Goal: Information Seeking & Learning: Learn about a topic

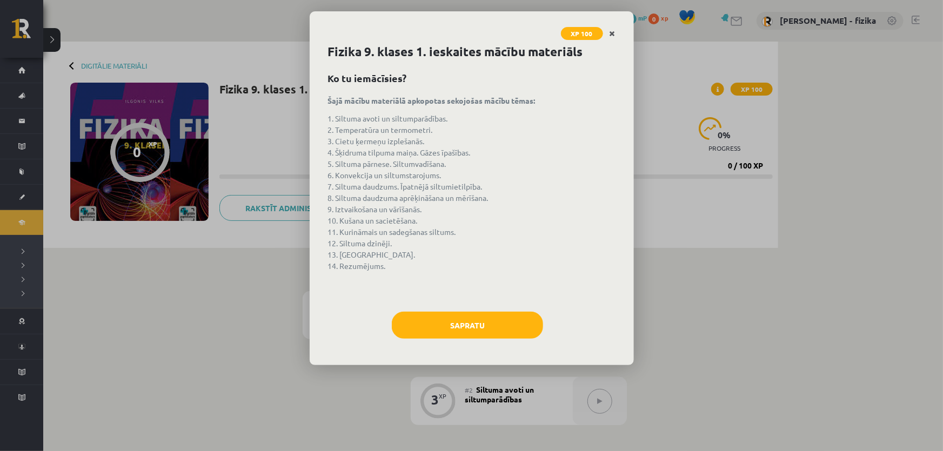
click at [613, 36] on icon "Close" at bounding box center [613, 34] width 6 height 8
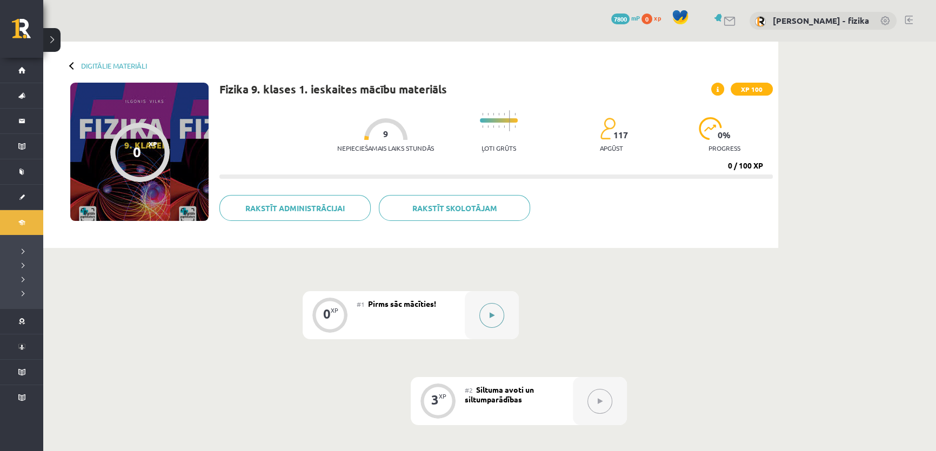
click at [491, 318] on icon at bounding box center [492, 315] width 5 height 6
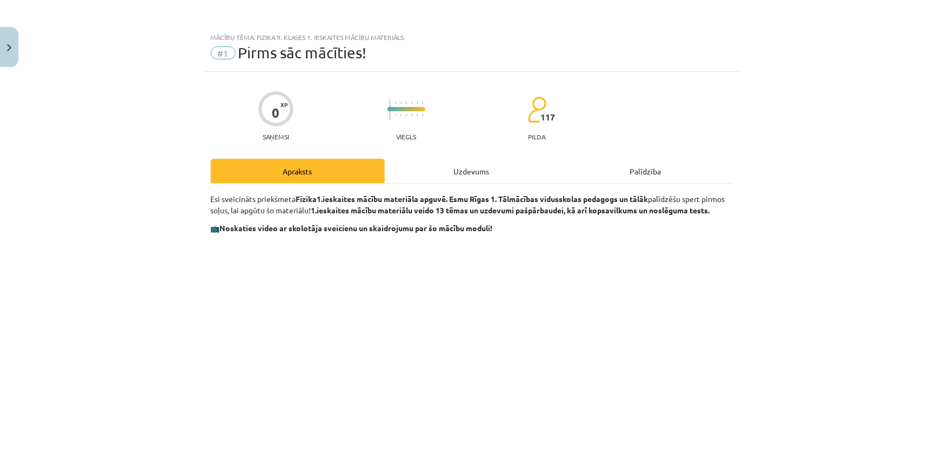
scroll to position [393, 0]
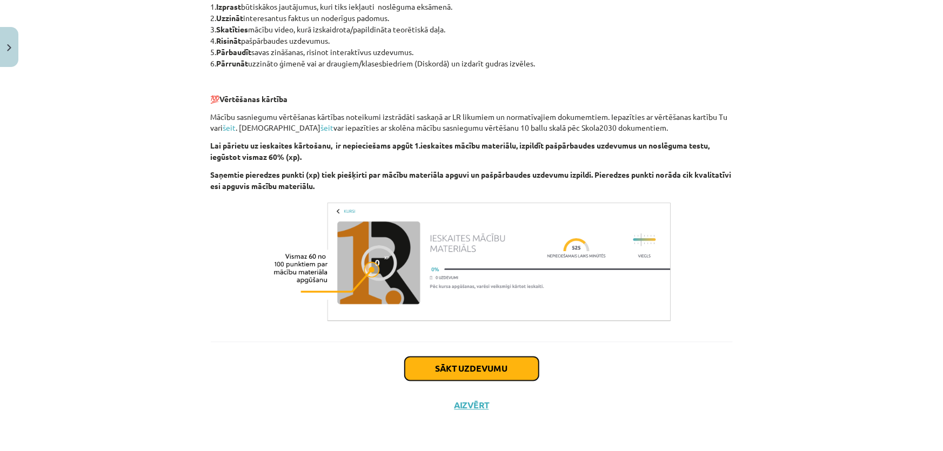
click at [517, 364] on button "Sākt uzdevumu" at bounding box center [472, 369] width 134 height 24
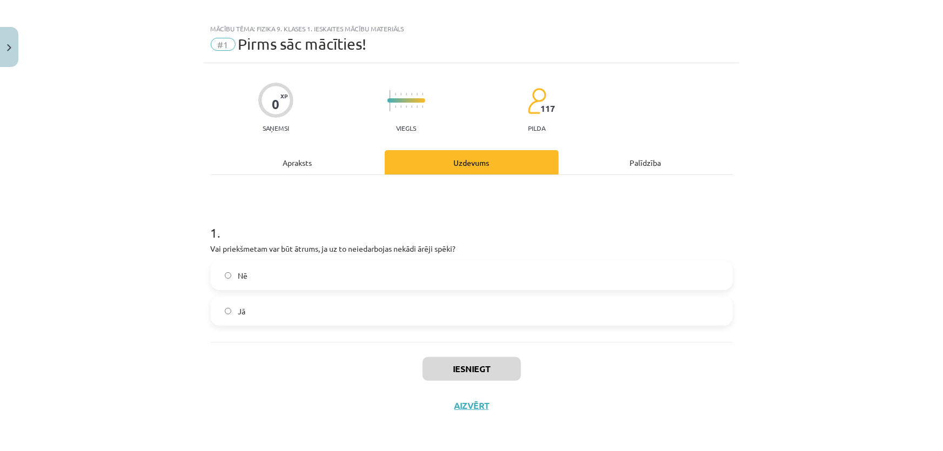
scroll to position [8, 0]
click at [350, 303] on label "Jā" at bounding box center [472, 311] width 520 height 27
click at [450, 368] on button "Iesniegt" at bounding box center [472, 370] width 98 height 24
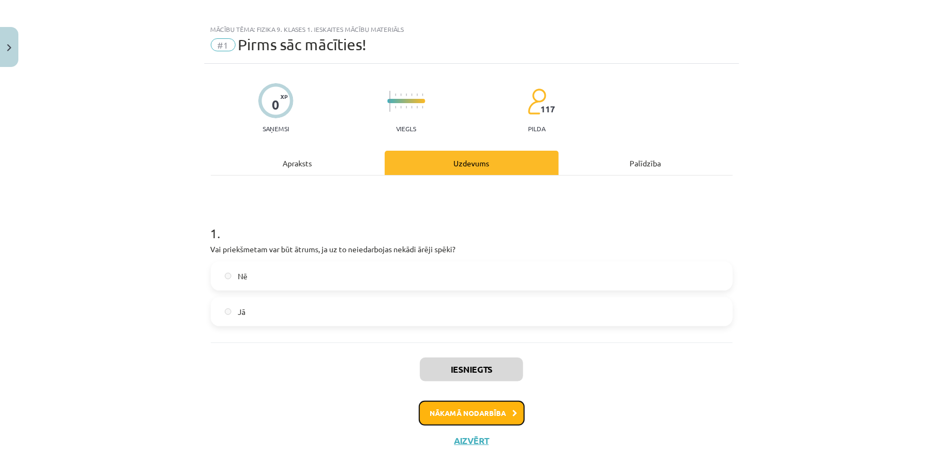
click at [492, 409] on button "Nākamā nodarbība" at bounding box center [472, 413] width 106 height 25
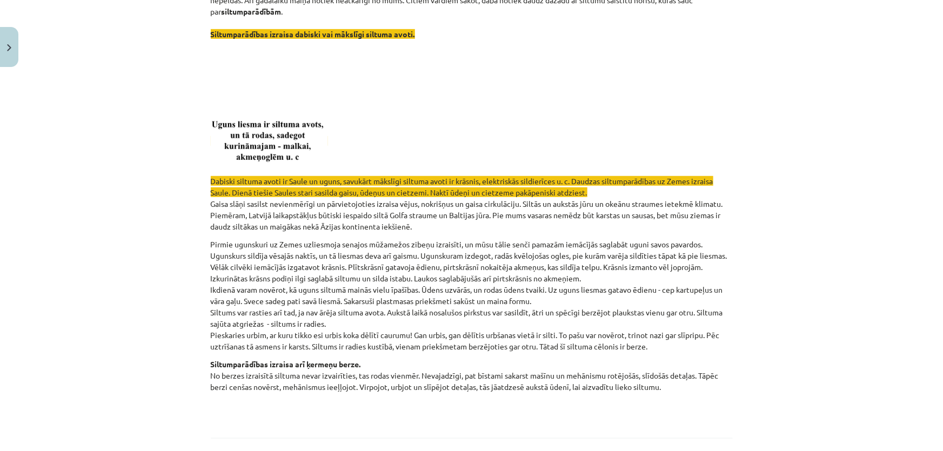
scroll to position [124, 0]
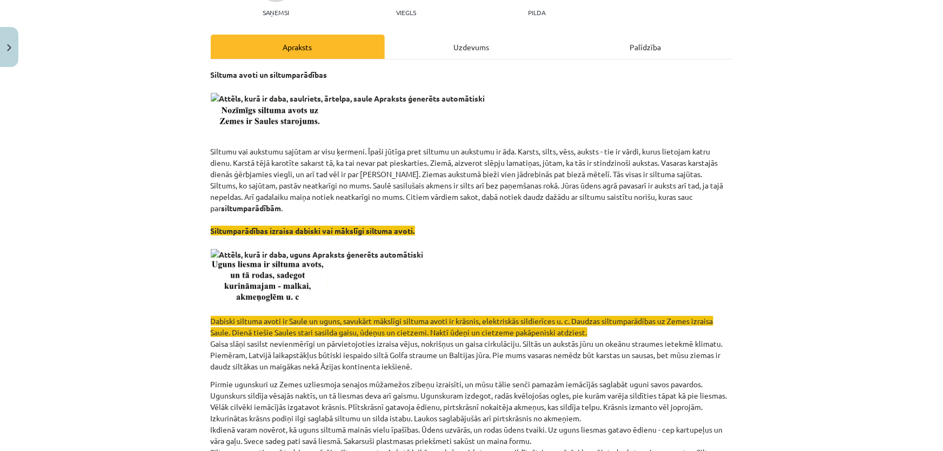
click at [301, 75] on b "Siltuma avoti un siltumparādības" at bounding box center [269, 75] width 117 height 10
click at [300, 75] on b "Siltuma avoti un siltumparādības" at bounding box center [269, 75] width 117 height 10
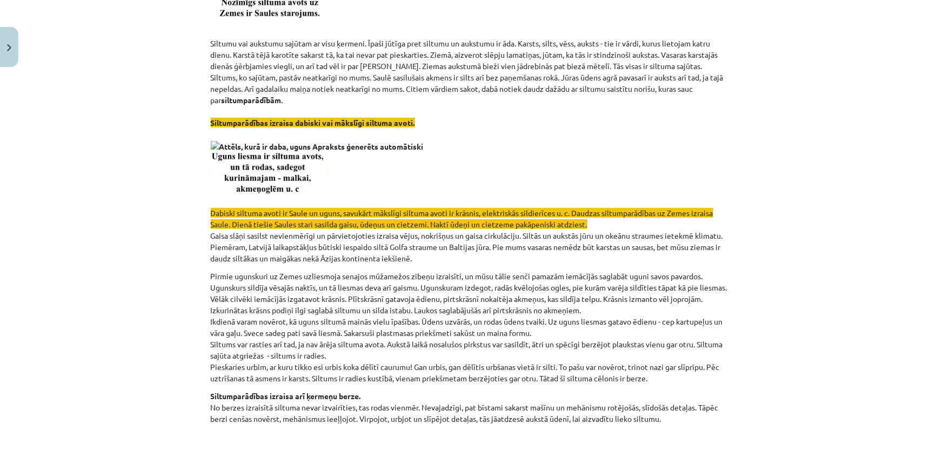
scroll to position [370, 0]
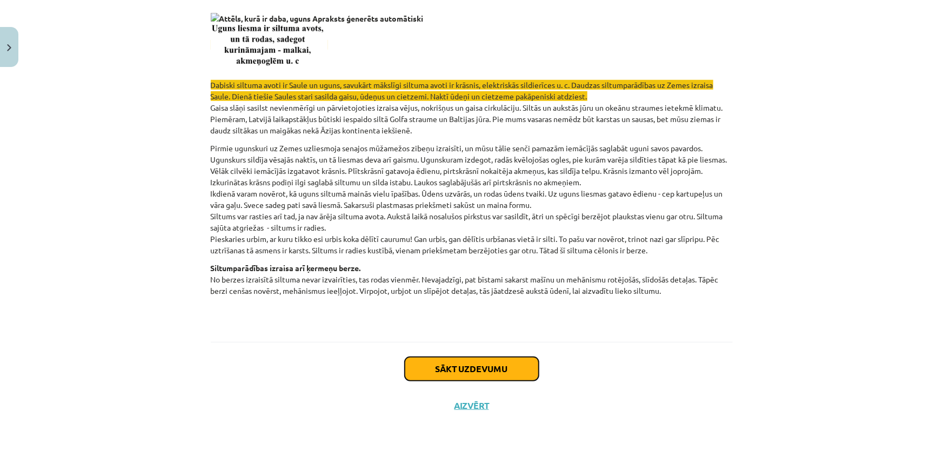
click at [458, 372] on button "Sākt uzdevumu" at bounding box center [472, 369] width 134 height 24
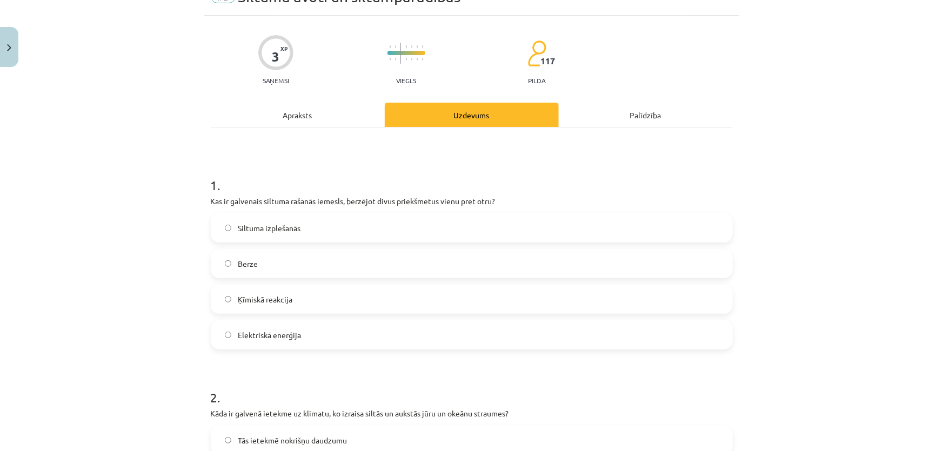
scroll to position [27, 0]
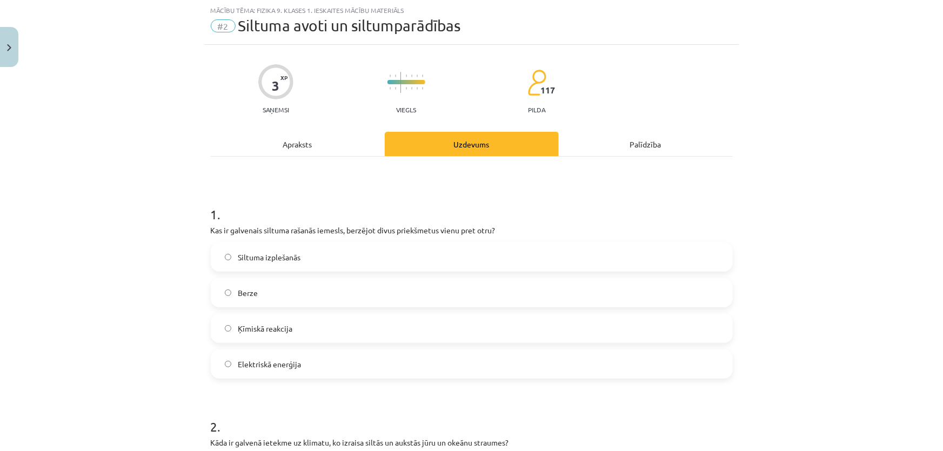
click at [392, 312] on div "Siltuma izplešanās Berze Ķīmiskā reakcija Elektriskā enerģija" at bounding box center [472, 311] width 522 height 136
click at [373, 332] on label "Ķīmiskā reakcija" at bounding box center [472, 328] width 520 height 27
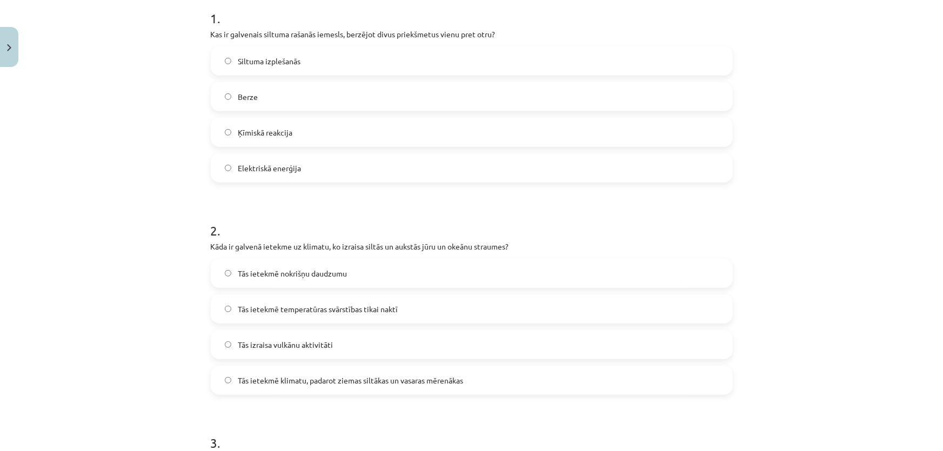
click at [341, 314] on span "Tās ietekmē temperatūras svārstības tikai naktī" at bounding box center [318, 309] width 160 height 11
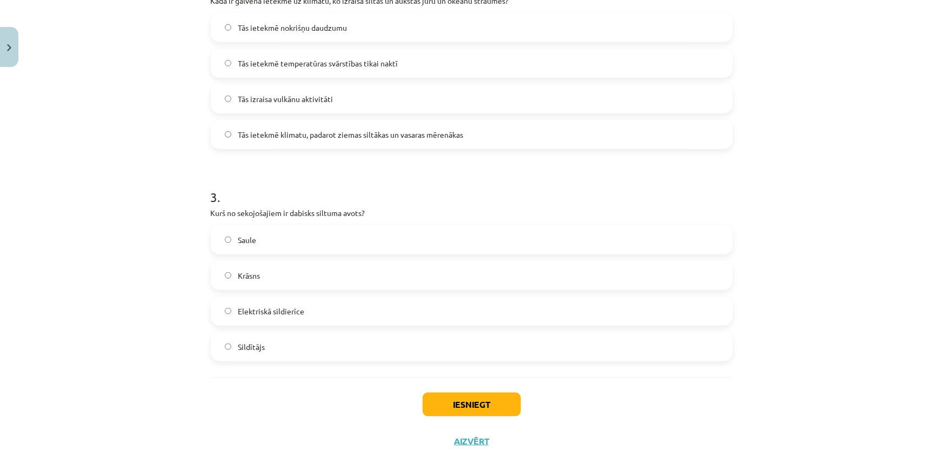
click at [341, 312] on label "Elektriskā sildierīce" at bounding box center [472, 311] width 520 height 27
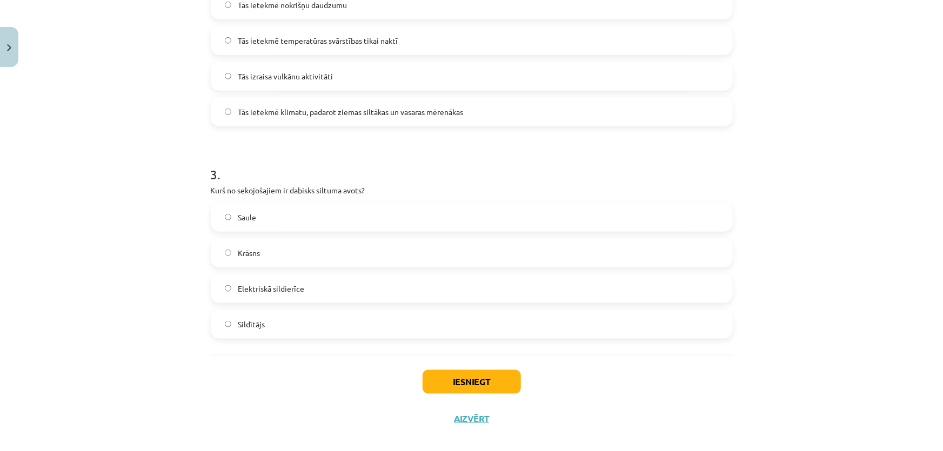
scroll to position [504, 0]
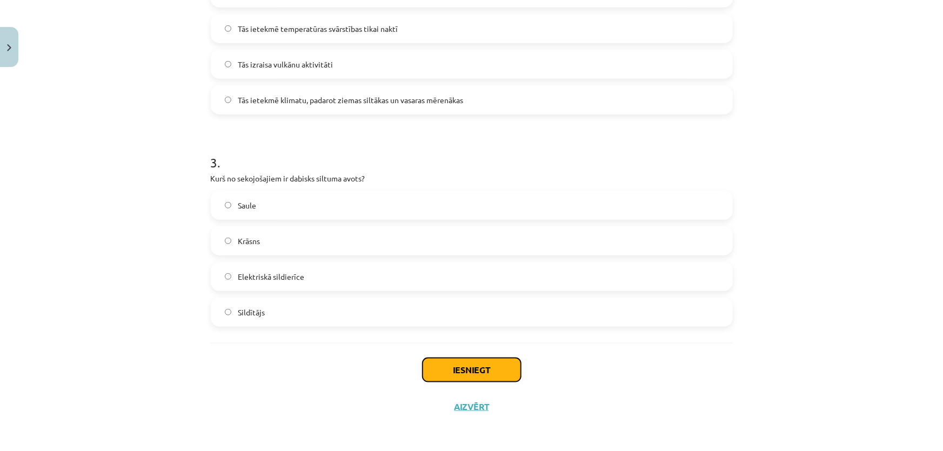
click at [484, 375] on button "Iesniegt" at bounding box center [472, 370] width 98 height 24
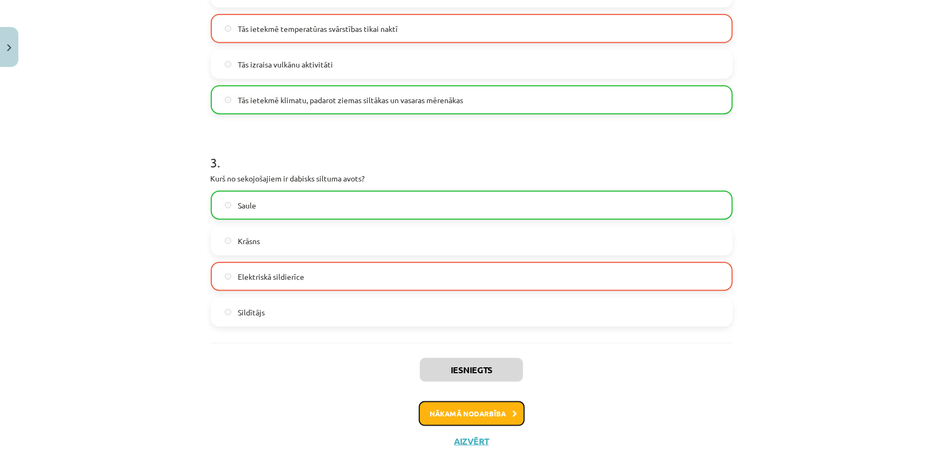
click at [513, 416] on icon at bounding box center [515, 414] width 5 height 7
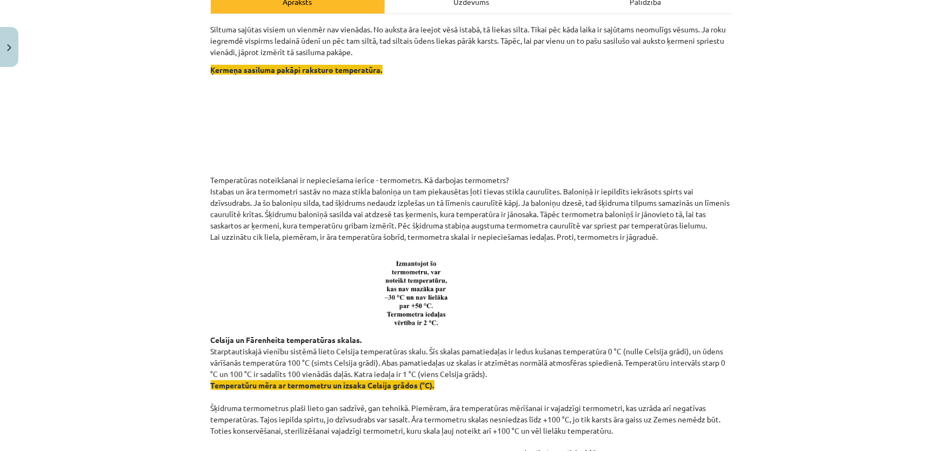
scroll to position [353, 0]
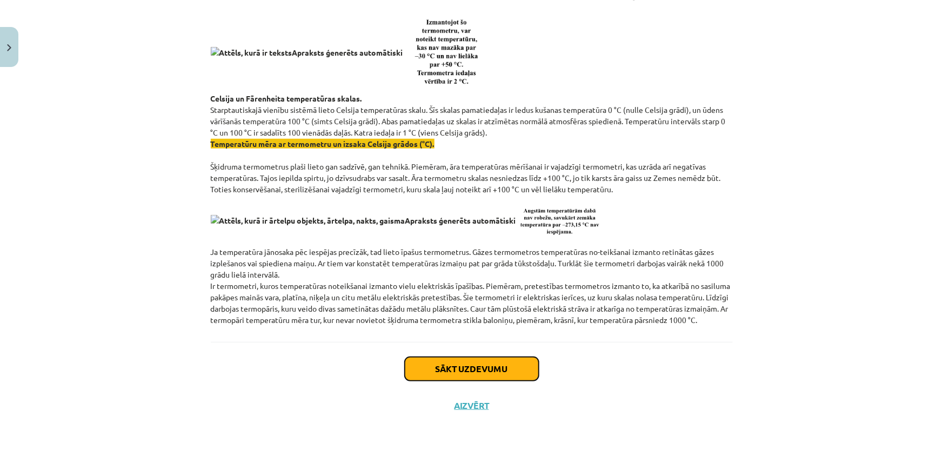
click at [478, 372] on button "Sākt uzdevumu" at bounding box center [472, 369] width 134 height 24
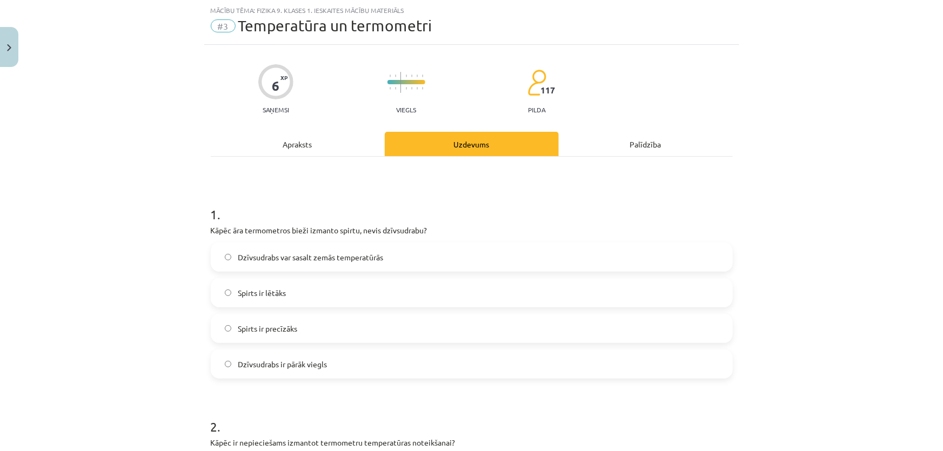
click at [342, 303] on label "Spirts ir lētāks" at bounding box center [472, 292] width 520 height 27
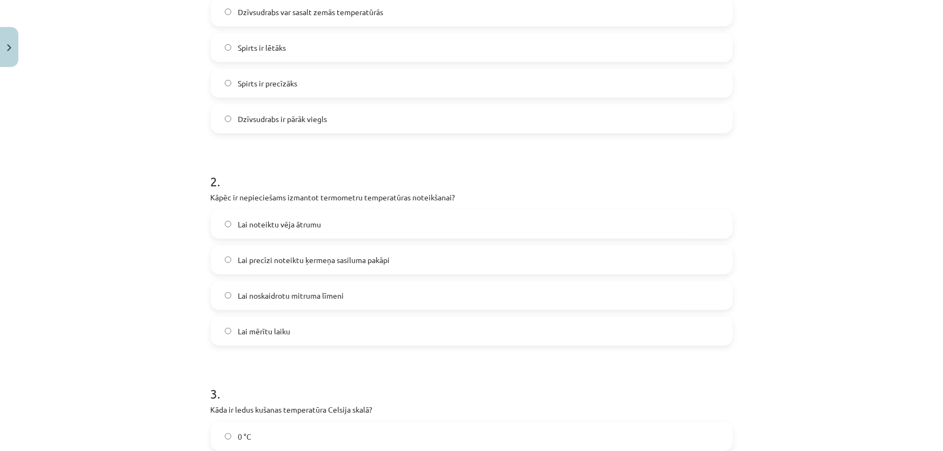
click at [341, 303] on label "Lai noskaidrotu mitruma līmeni" at bounding box center [472, 295] width 520 height 27
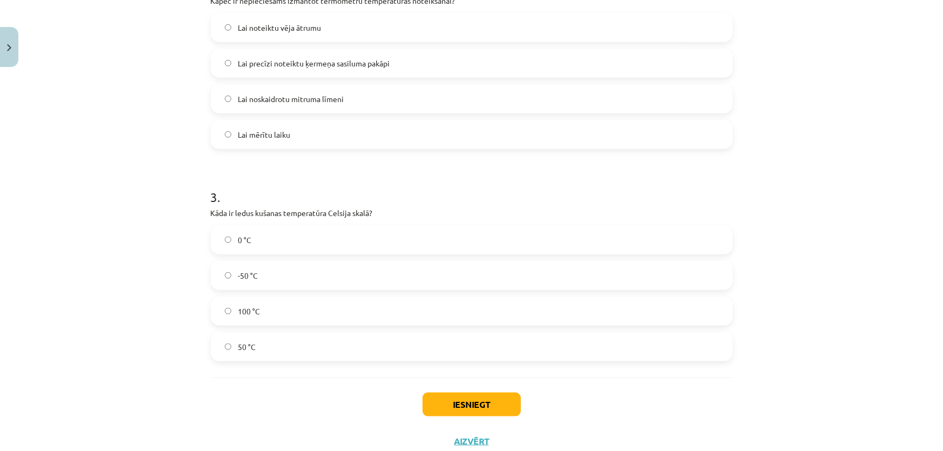
click at [341, 303] on label "100 °C" at bounding box center [472, 311] width 520 height 27
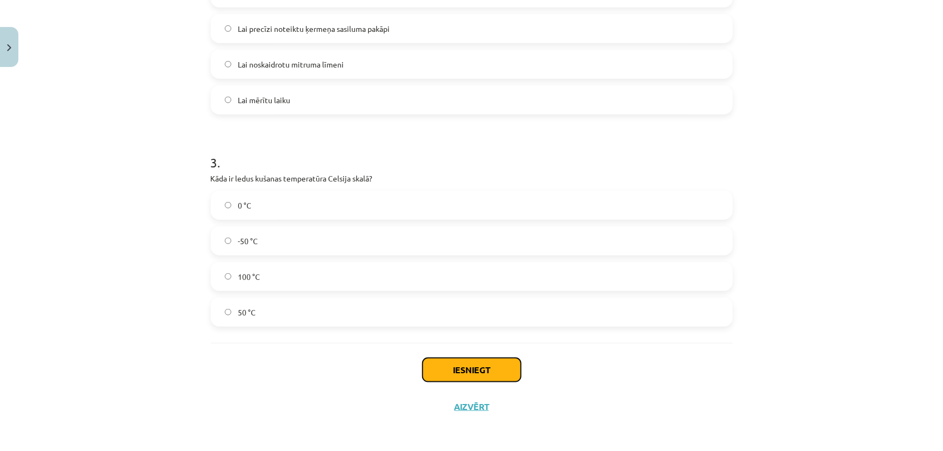
click at [461, 375] on button "Iesniegt" at bounding box center [472, 370] width 98 height 24
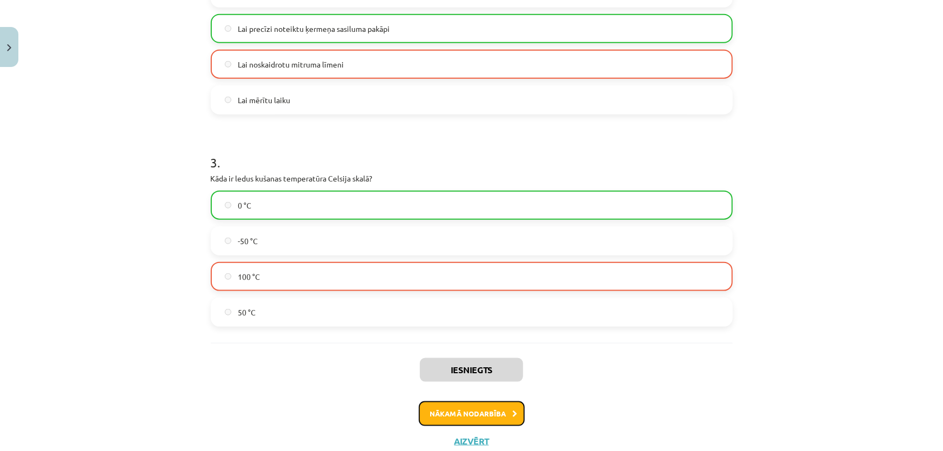
click at [481, 413] on button "Nākamā nodarbība" at bounding box center [472, 414] width 106 height 25
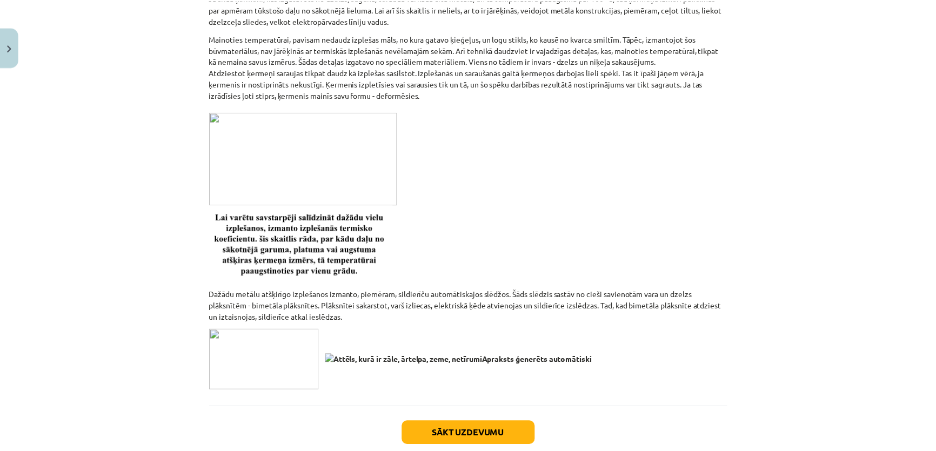
scroll to position [533, 0]
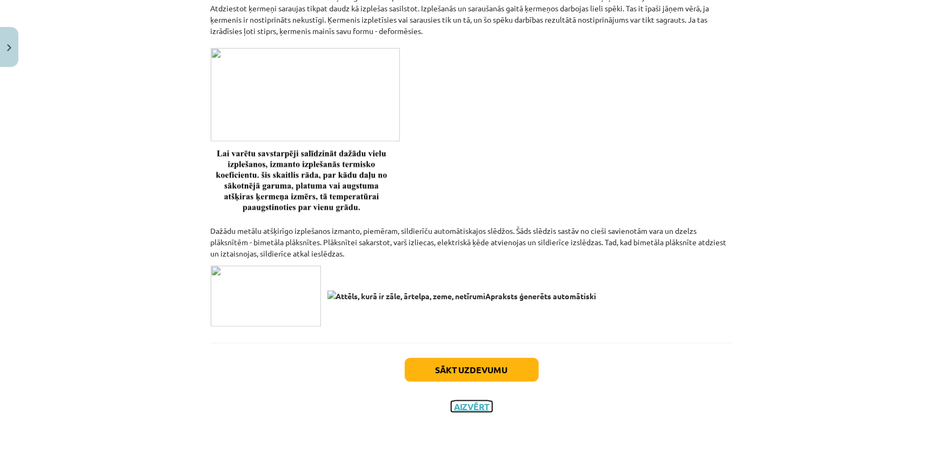
click at [451, 408] on button "Aizvērt" at bounding box center [471, 407] width 41 height 11
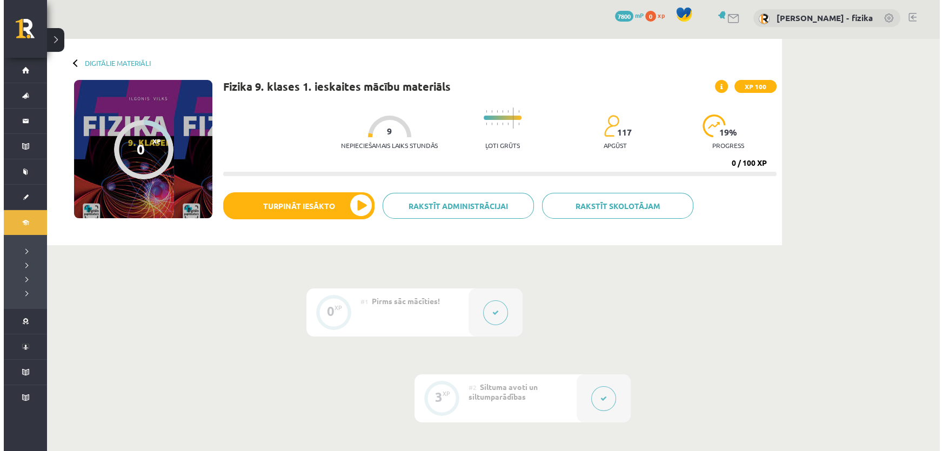
scroll to position [196, 0]
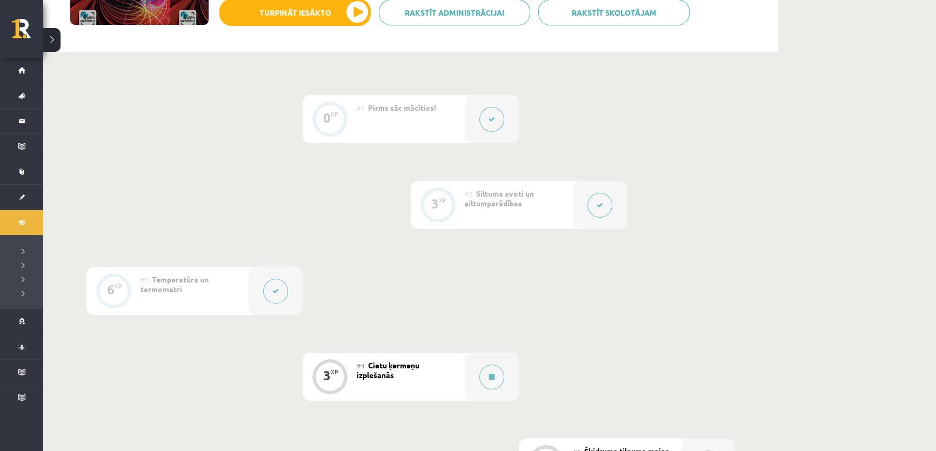
click at [271, 292] on button at bounding box center [275, 291] width 25 height 25
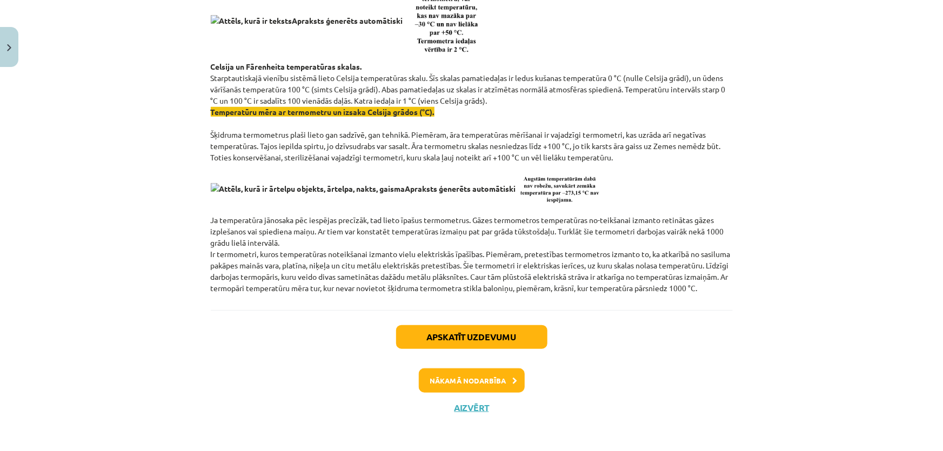
scroll to position [388, 0]
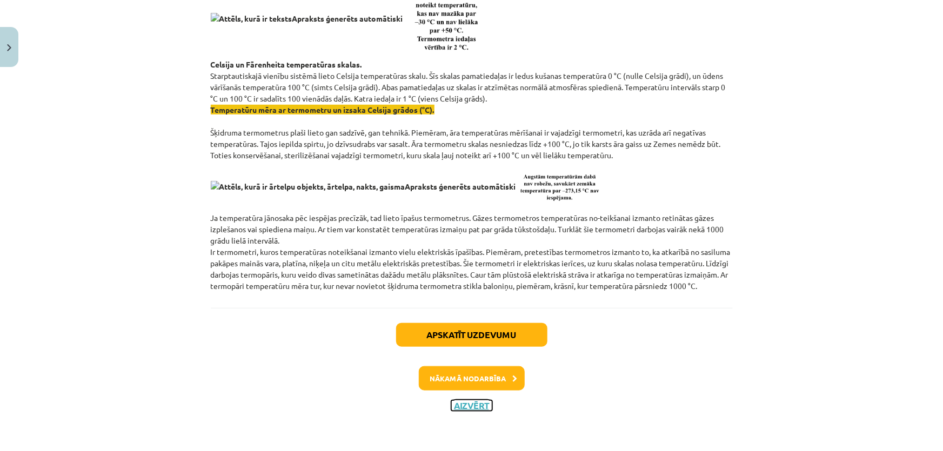
click at [451, 408] on button "Aizvērt" at bounding box center [471, 406] width 41 height 11
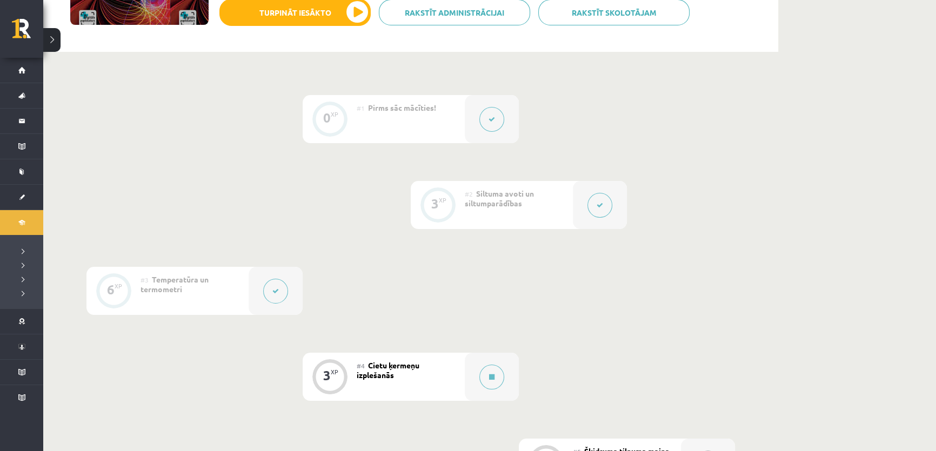
click at [590, 211] on button at bounding box center [600, 205] width 25 height 25
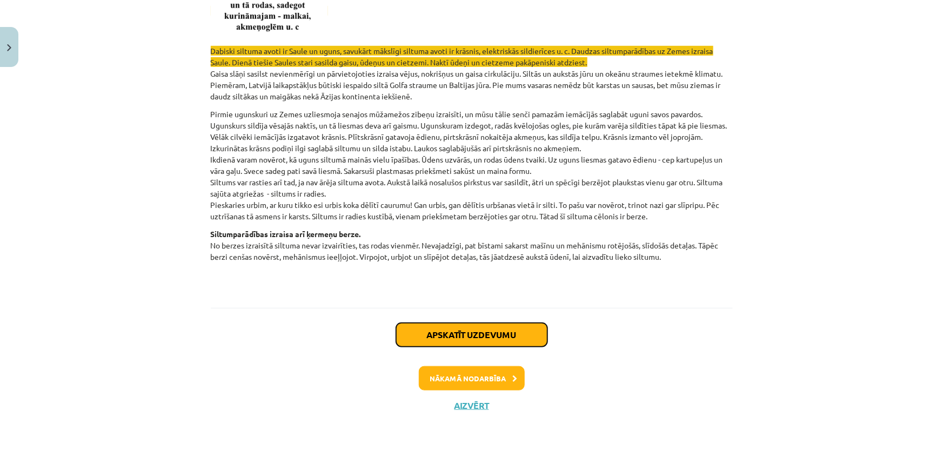
click at [512, 336] on button "Apskatīt uzdevumu" at bounding box center [471, 335] width 151 height 24
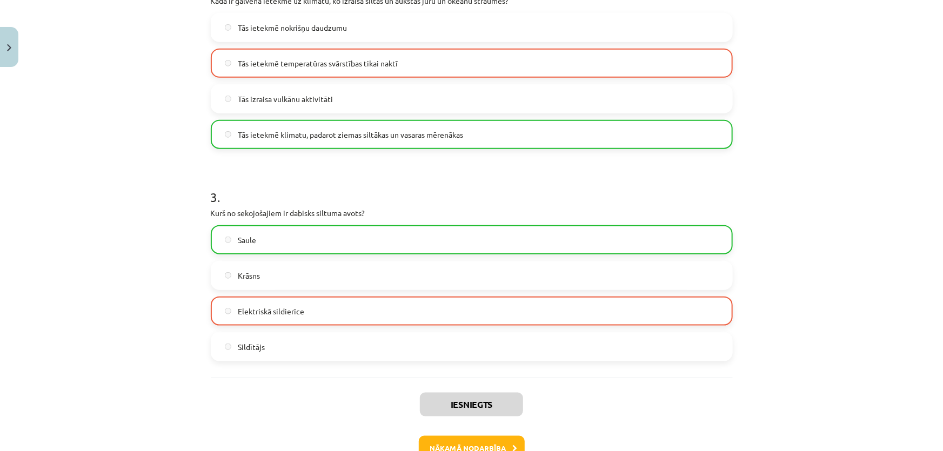
scroll to position [27, 0]
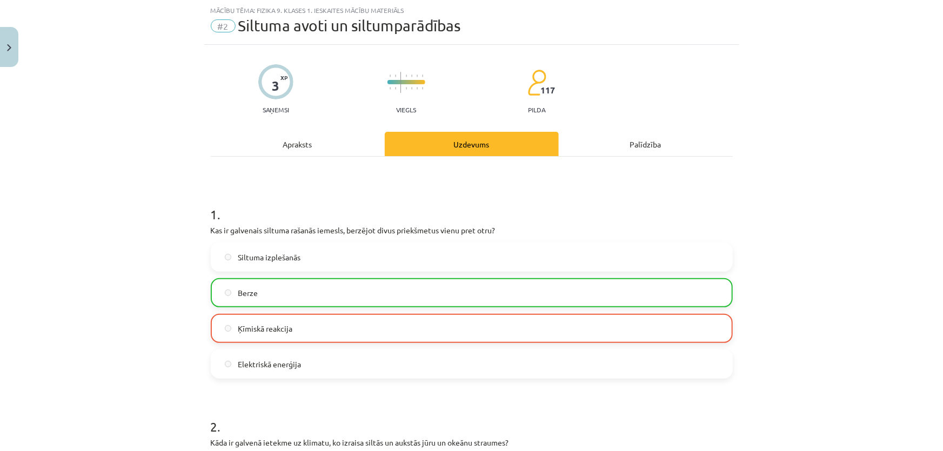
click at [649, 135] on div "Palīdzība" at bounding box center [646, 144] width 174 height 24
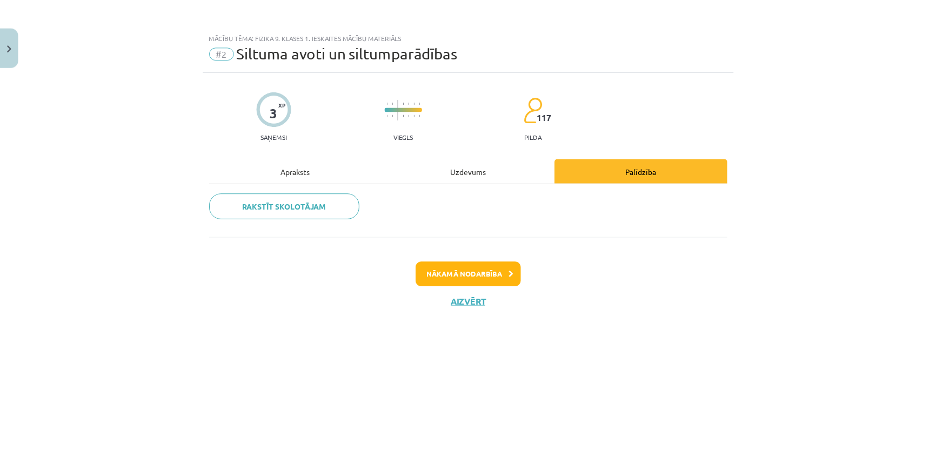
scroll to position [0, 0]
click at [292, 166] on div "Apraksts" at bounding box center [298, 171] width 174 height 24
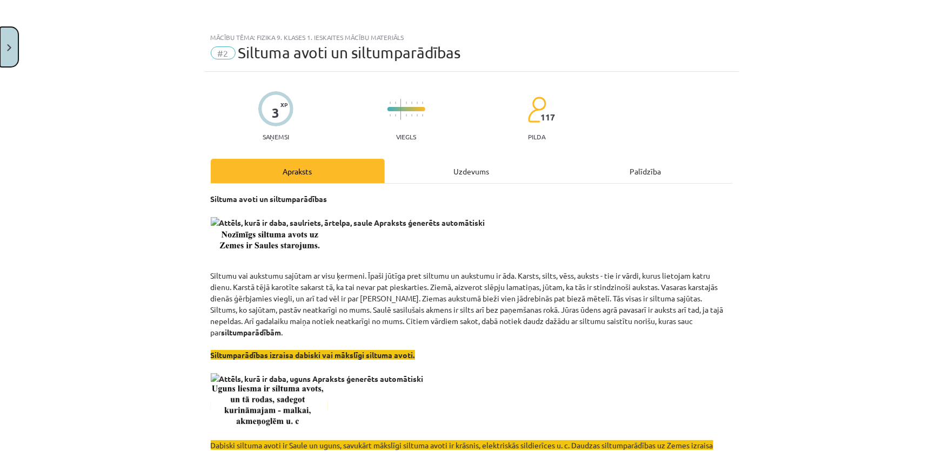
click at [5, 38] on button "Close" at bounding box center [9, 47] width 18 height 40
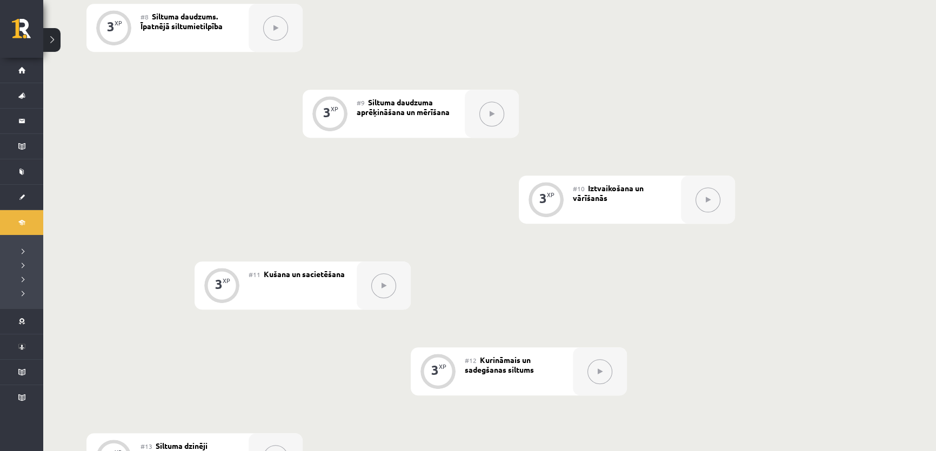
scroll to position [1081, 0]
